Goal: Task Accomplishment & Management: Use online tool/utility

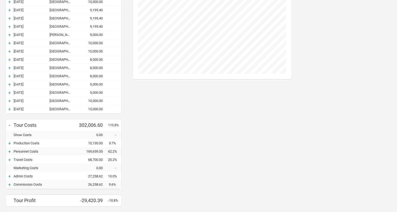
scroll to position [178, 0]
click at [10, 151] on div "+" at bounding box center [10, 151] width 8 height 5
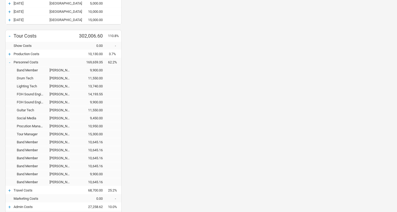
scroll to position [269, 0]
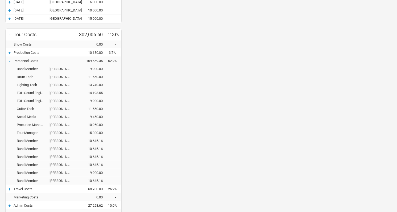
click at [11, 189] on div "+" at bounding box center [10, 188] width 8 height 5
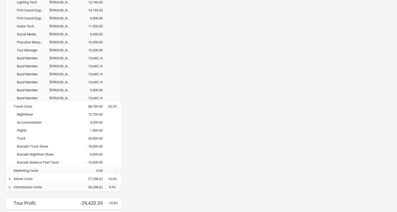
scroll to position [353, 0]
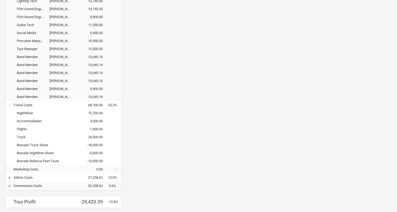
click at [10, 184] on div "+" at bounding box center [10, 185] width 8 height 5
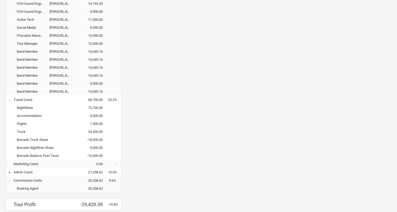
click at [9, 171] on div "+" at bounding box center [10, 172] width 8 height 5
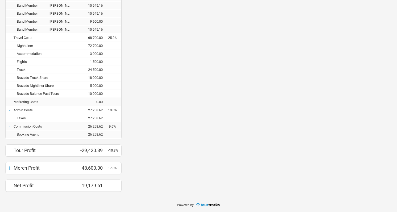
scroll to position [420, 0]
click at [10, 169] on div "+" at bounding box center [10, 168] width 8 height 7
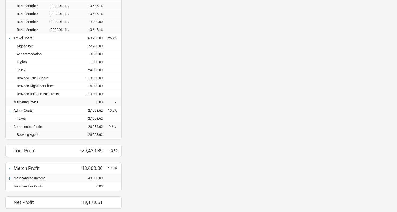
scroll to position [578, 170]
click at [10, 167] on div "-" at bounding box center [10, 168] width 8 height 7
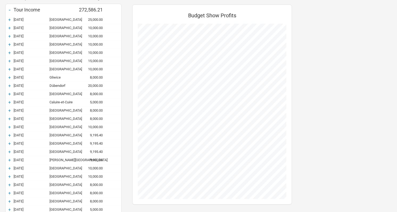
scroll to position [53, 0]
click at [8, 19] on div "+" at bounding box center [10, 19] width 8 height 5
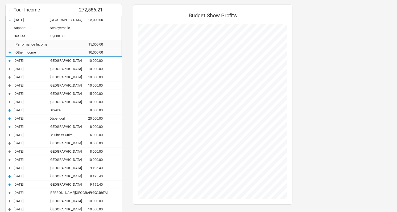
scroll to position [595, 170]
click at [11, 52] on div "+" at bounding box center [10, 52] width 8 height 5
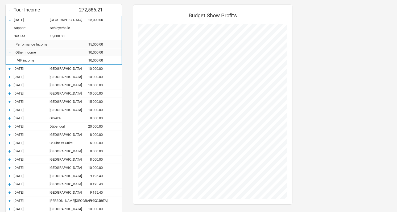
scroll to position [603, 170]
click at [11, 52] on div "-" at bounding box center [10, 52] width 8 height 5
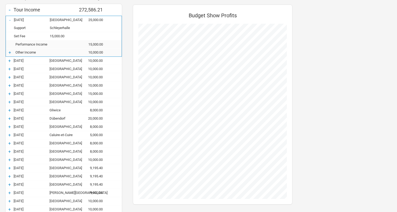
scroll to position [595, 170]
click at [11, 52] on div "+" at bounding box center [10, 52] width 8 height 5
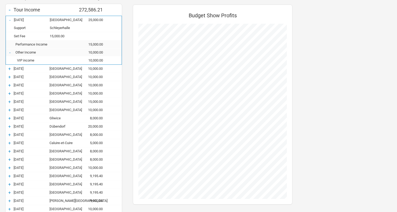
click at [11, 52] on div "-" at bounding box center [10, 52] width 8 height 5
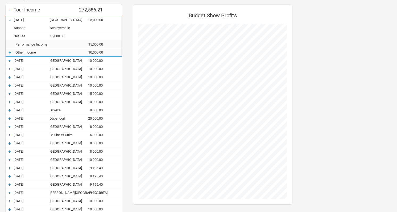
scroll to position [265652, 266076]
click at [9, 20] on div "-" at bounding box center [10, 19] width 8 height 5
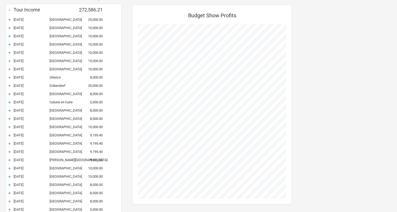
click at [7, 28] on div "+" at bounding box center [10, 27] width 8 height 5
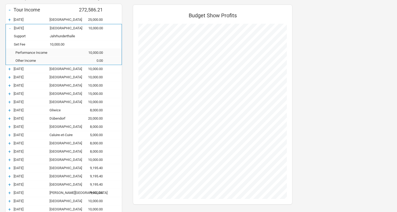
click at [9, 27] on div "-" at bounding box center [10, 28] width 8 height 5
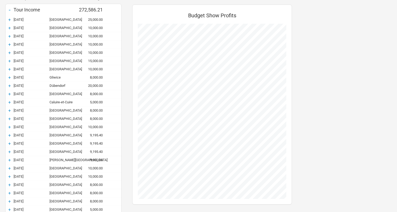
scroll to position [265685, 266076]
click at [9, 44] on div "+" at bounding box center [10, 44] width 8 height 5
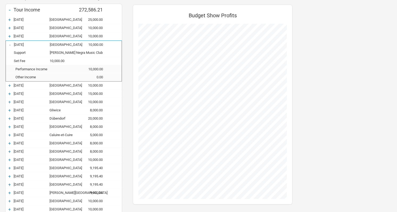
click at [9, 44] on div "-" at bounding box center [10, 44] width 8 height 5
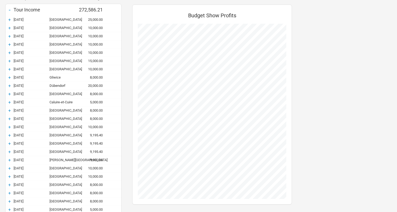
scroll to position [265685, 266076]
click at [9, 85] on div "+" at bounding box center [10, 85] width 8 height 5
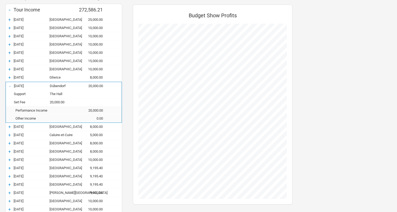
scroll to position [0, 0]
click at [9, 85] on div "-" at bounding box center [10, 85] width 8 height 5
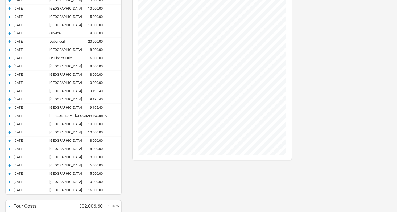
click at [9, 190] on div "+" at bounding box center [10, 189] width 8 height 5
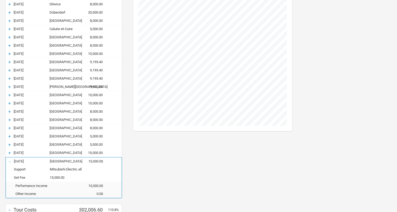
click at [9, 161] on div "-" at bounding box center [10, 161] width 8 height 5
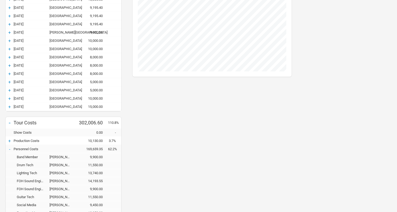
scroll to position [183, 0]
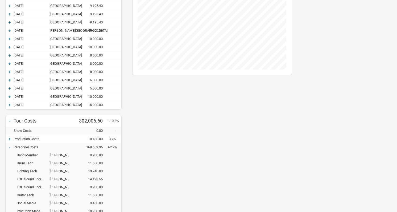
click at [9, 138] on div "+" at bounding box center [10, 138] width 8 height 5
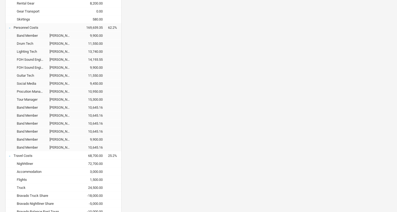
scroll to position [334, 0]
drag, startPoint x: 49, startPoint y: 130, endPoint x: 113, endPoint y: 131, distance: 63.6
click at [113, 131] on div "Band Member [PERSON_NAME] 10,645.16" at bounding box center [64, 131] width 116 height 8
click at [114, 133] on div "Band Member [PERSON_NAME] 10,645.16" at bounding box center [64, 131] width 116 height 8
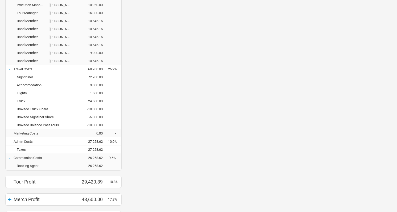
scroll to position [418, 0]
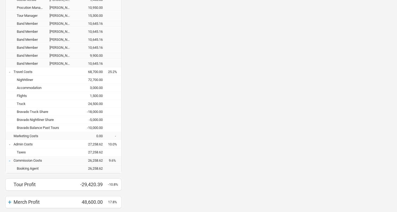
click at [29, 95] on div "Flights" at bounding box center [45, 96] width 63 height 4
